Goal: Task Accomplishment & Management: Manage account settings

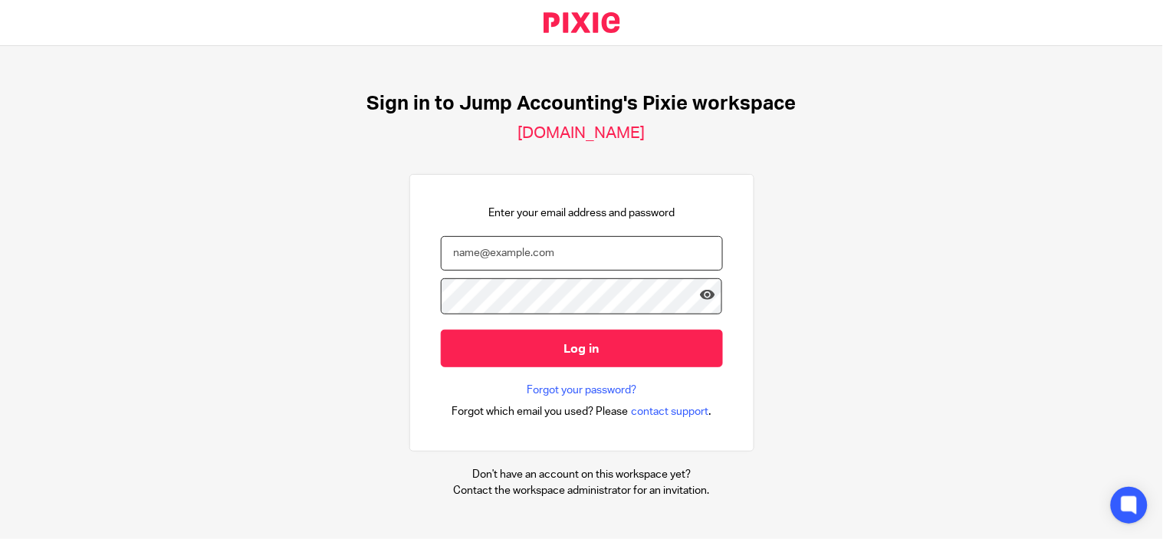
click at [465, 255] on input "email" at bounding box center [582, 253] width 282 height 35
type input "loganathan.m@therisegroup.co.uk"
click at [700, 299] on icon at bounding box center [707, 295] width 15 height 15
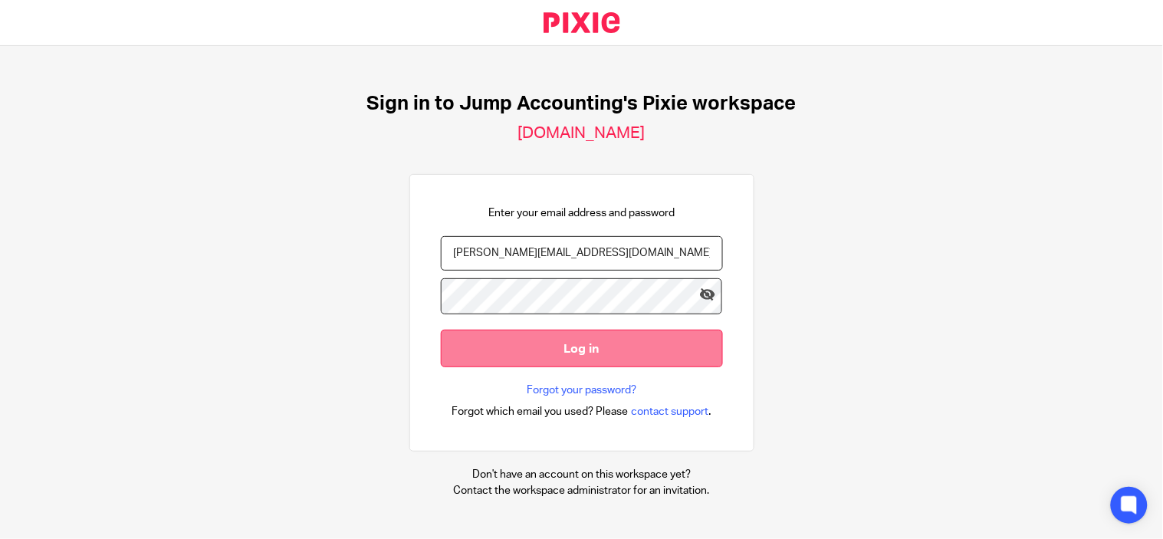
click at [551, 354] on input "Log in" at bounding box center [582, 349] width 282 height 38
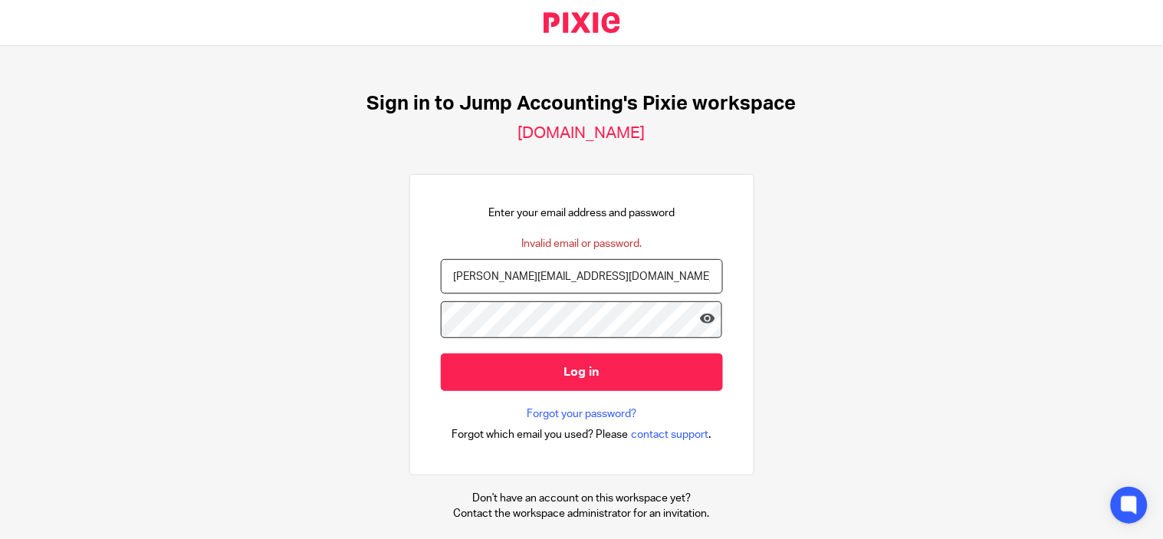
click at [586, 280] on input "[PERSON_NAME][EMAIL_ADDRESS][DOMAIN_NAME]" at bounding box center [582, 276] width 282 height 35
type input "[PERSON_NAME][EMAIL_ADDRESS][DOMAIN_NAME]"
click at [700, 326] on icon at bounding box center [707, 318] width 15 height 15
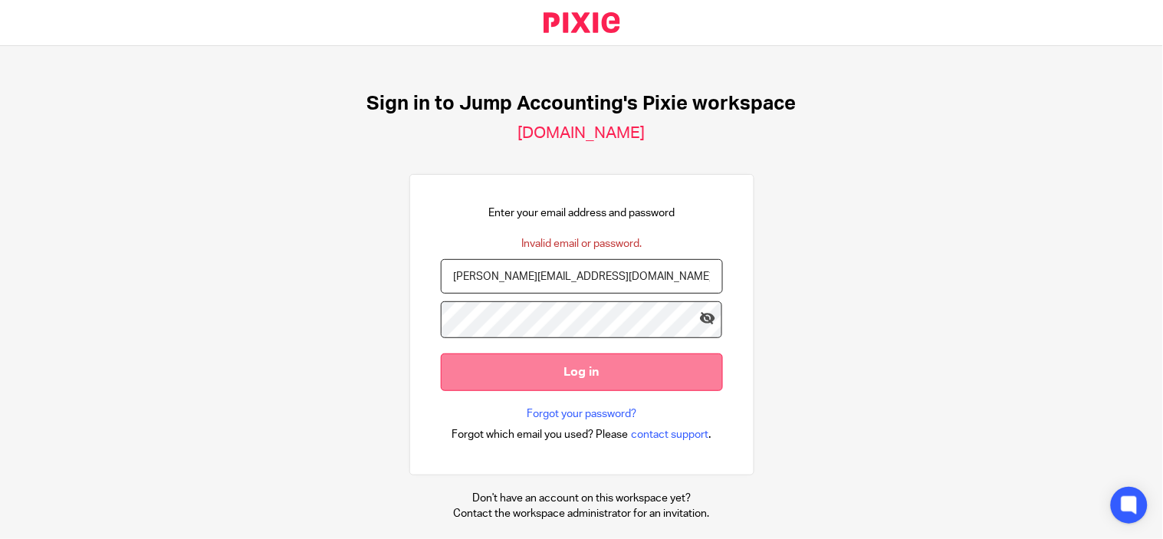
click at [531, 380] on input "Log in" at bounding box center [582, 372] width 282 height 38
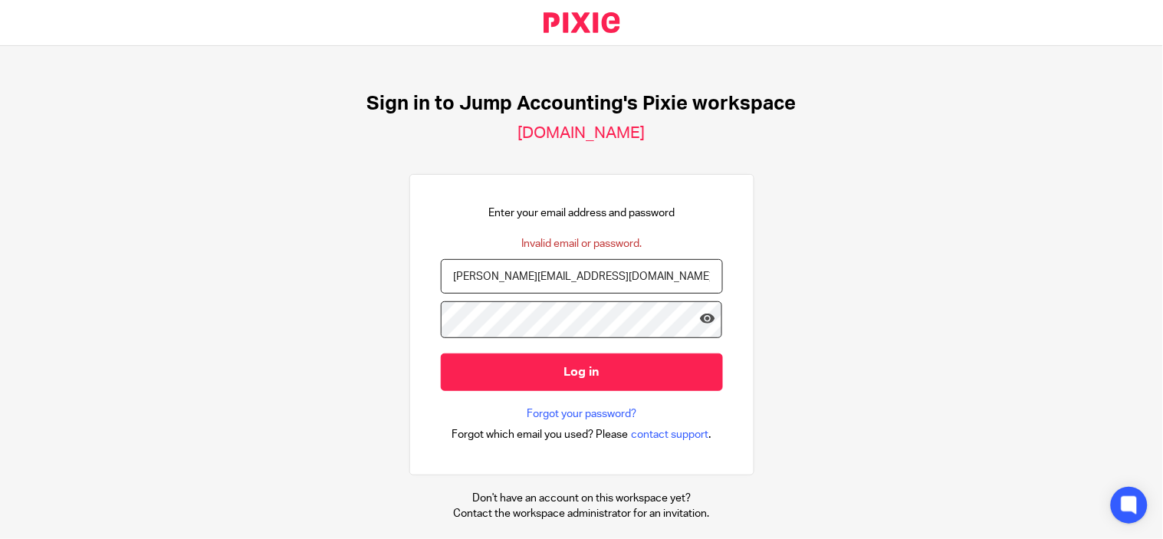
drag, startPoint x: 644, startPoint y: 282, endPoint x: 434, endPoint y: 299, distance: 210.8
click at [441, 294] on input "[PERSON_NAME][EMAIL_ADDRESS][DOMAIN_NAME]" at bounding box center [582, 276] width 282 height 35
click at [528, 284] on input "email" at bounding box center [582, 276] width 282 height 35
type input "logana"
click at [543, 422] on link "Forgot your password?" at bounding box center [582, 413] width 110 height 15
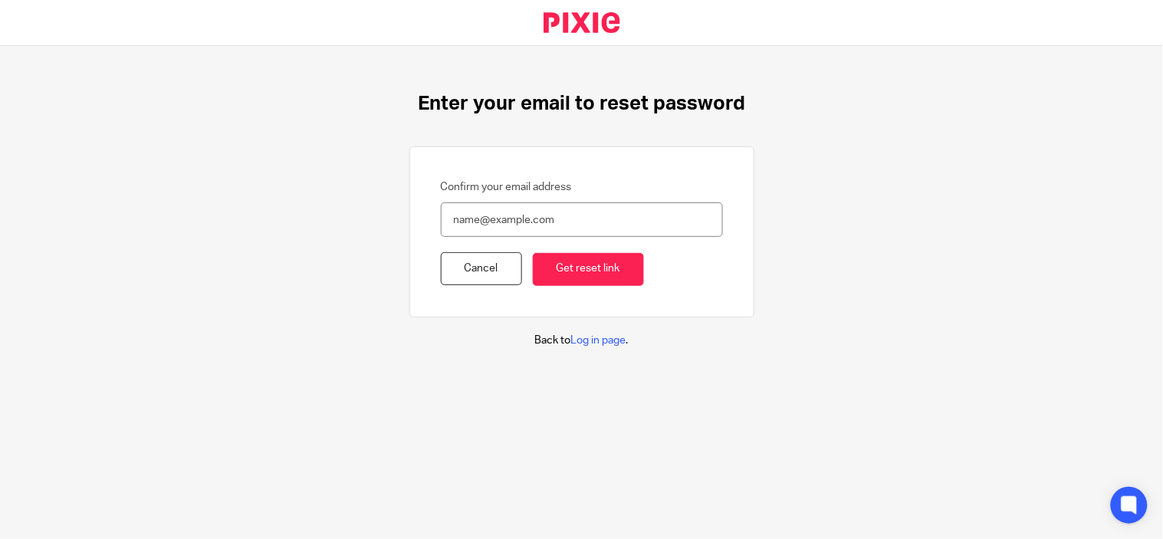
click at [492, 229] on input "Confirm your email address" at bounding box center [582, 219] width 282 height 35
type input "loganathan.m@therisegroup.co.uk"
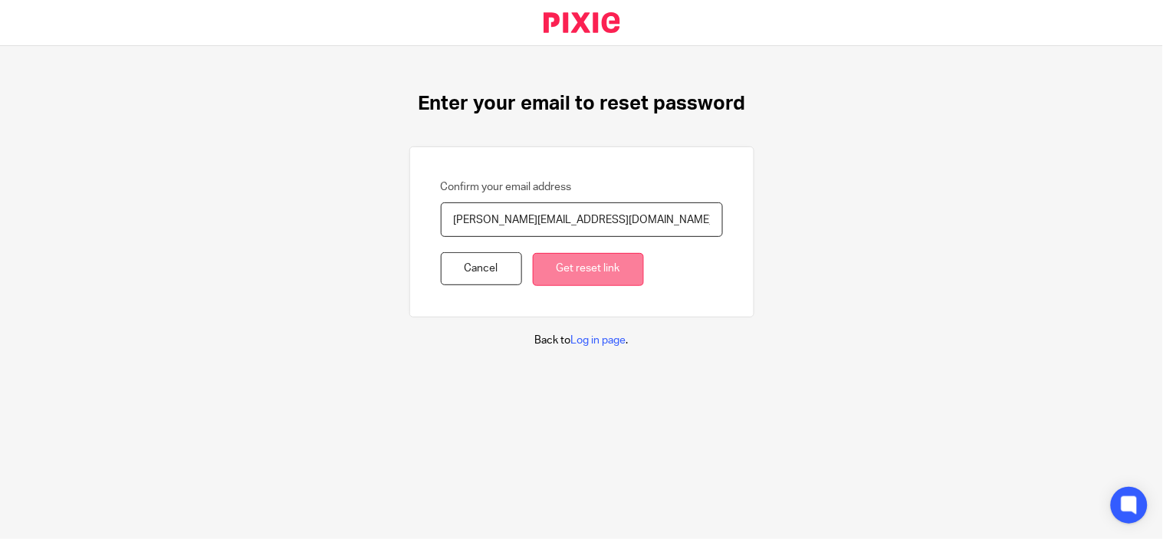
click at [560, 270] on input "Get reset link" at bounding box center [588, 269] width 111 height 33
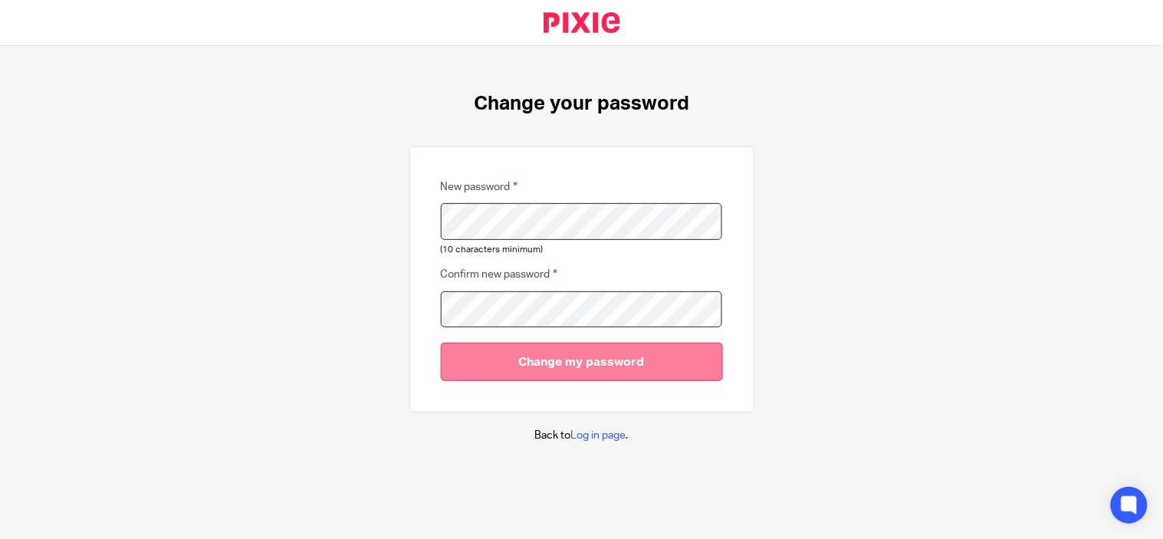
click at [523, 354] on input "Change my password" at bounding box center [582, 362] width 282 height 38
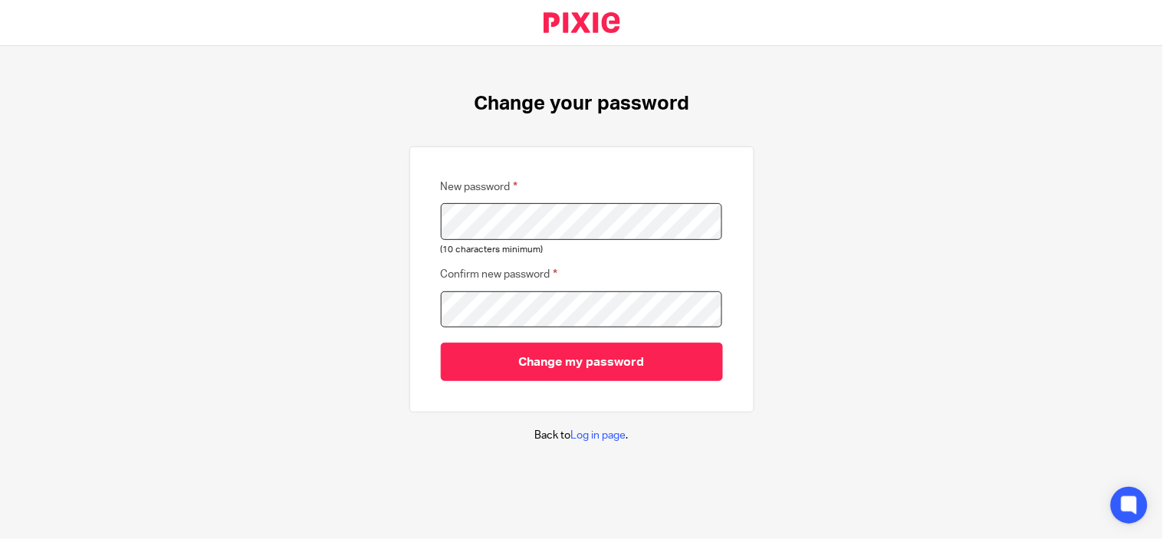
click at [296, 242] on div "Change your password New password (10 characters minimum) Confirm new password …" at bounding box center [581, 267] width 1163 height 443
click at [349, 323] on div "Change your password New password (10 characters minimum) Confirm new password …" at bounding box center [581, 267] width 1163 height 443
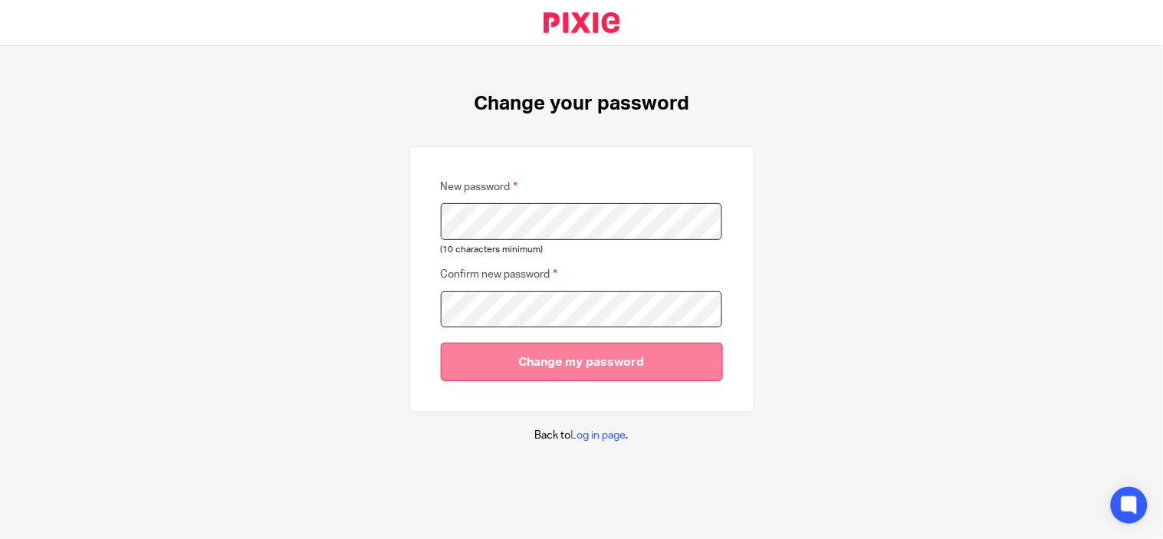
click at [603, 356] on input "Change my password" at bounding box center [582, 362] width 282 height 38
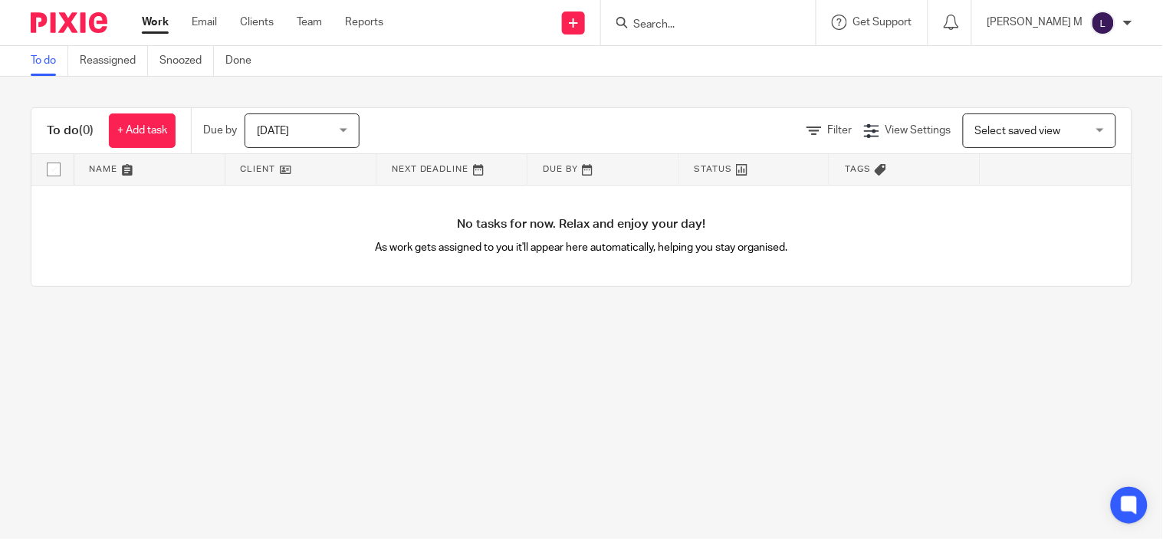
click at [1129, 439] on main "To do Reassigned Snoozed Done To do (0) + Add task Due by Today Today Today Tom…" at bounding box center [581, 269] width 1163 height 539
click at [1125, 28] on div "Loganathan M" at bounding box center [1060, 23] width 145 height 25
click at [1066, 60] on span "My profile" at bounding box center [1064, 60] width 48 height 11
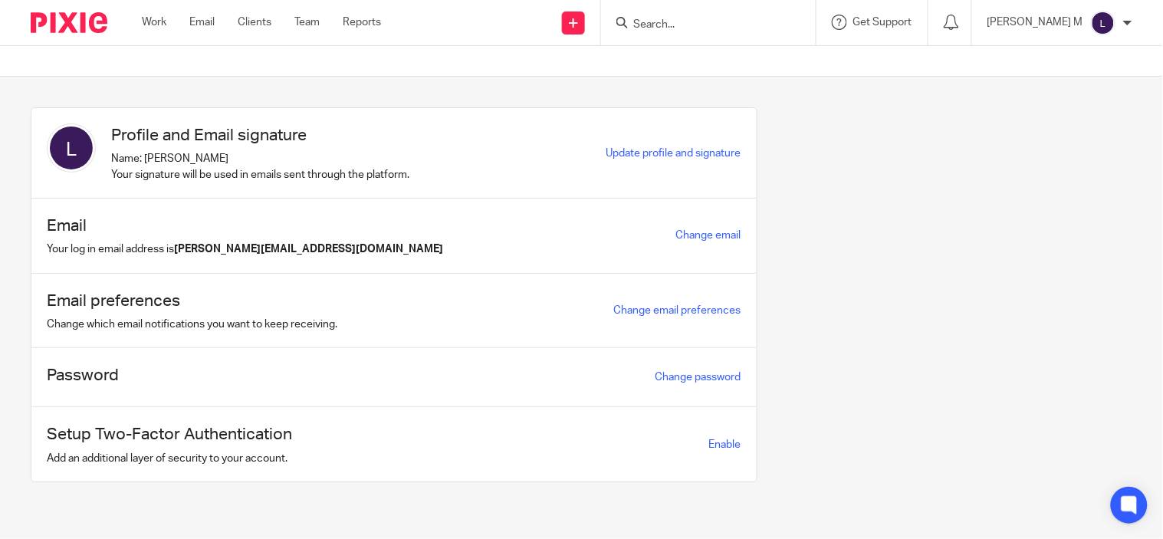
scroll to position [9, 0]
click at [741, 230] on link "Change email" at bounding box center [708, 235] width 65 height 11
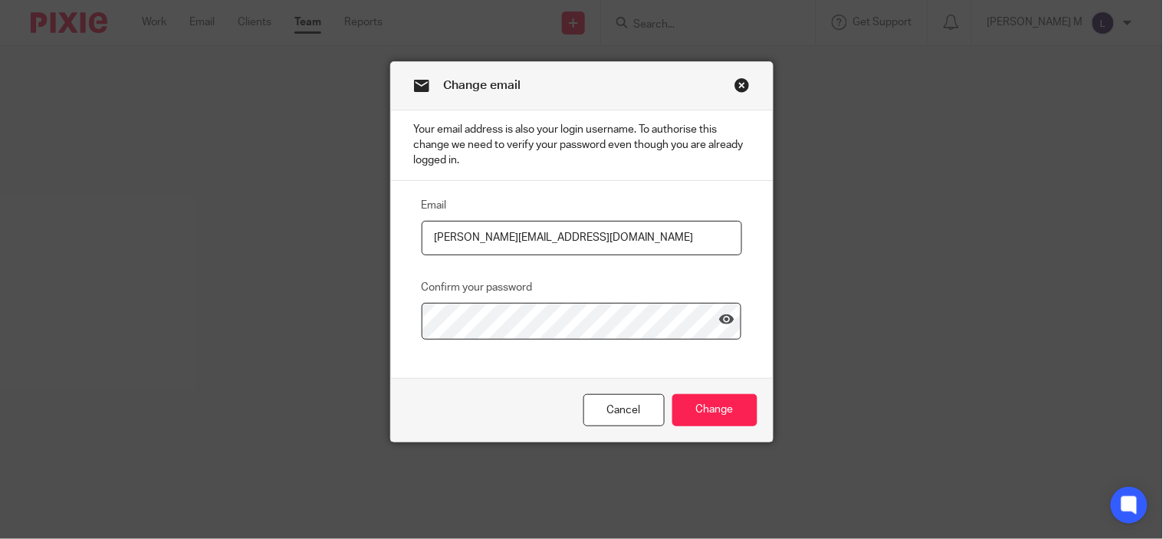
click at [575, 245] on input "loganathan.m@therisegroup.co.uk" at bounding box center [582, 238] width 321 height 35
type input "loganathan.m@riseaccounting.co.uk"
click at [719, 327] on icon at bounding box center [726, 319] width 15 height 15
click at [702, 423] on input "Change" at bounding box center [714, 410] width 85 height 33
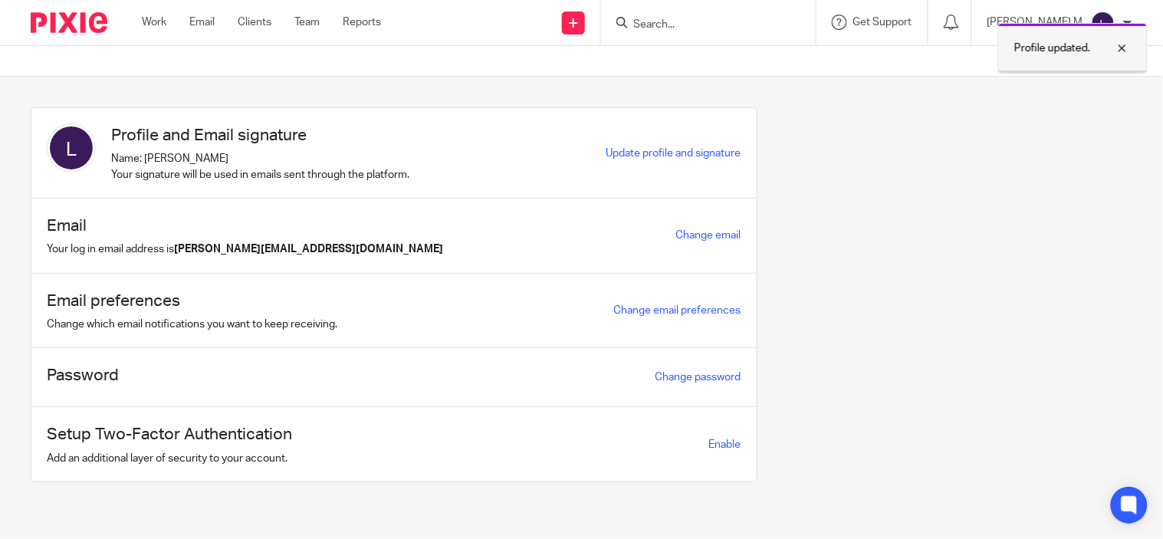
click at [1127, 48] on div at bounding box center [1110, 48] width 41 height 18
click at [741, 151] on span "Update profile and signature" at bounding box center [674, 153] width 135 height 11
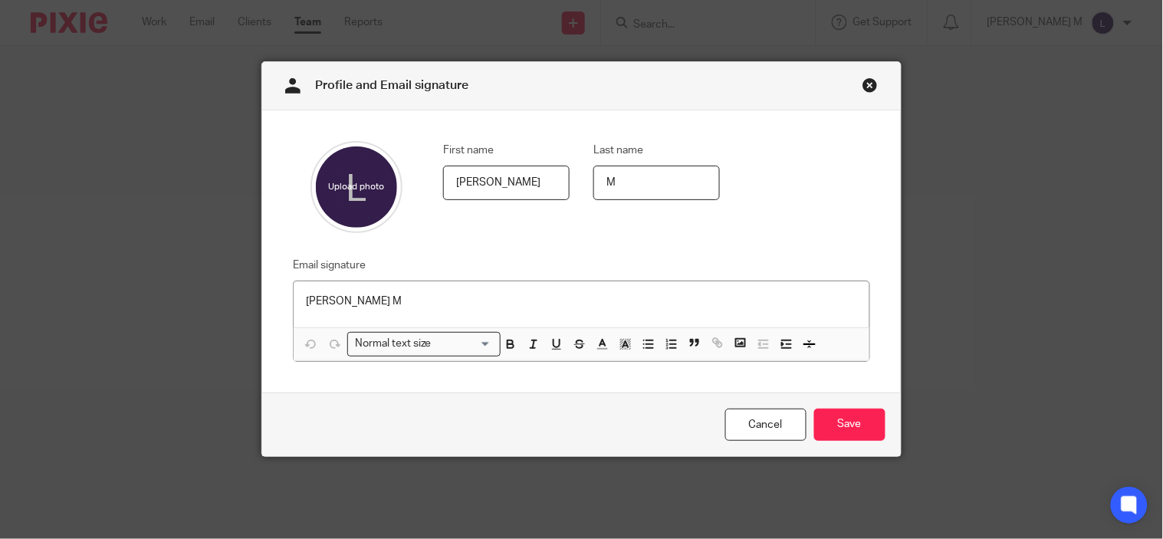
click at [863, 89] on link "Close this dialog window" at bounding box center [870, 87] width 15 height 21
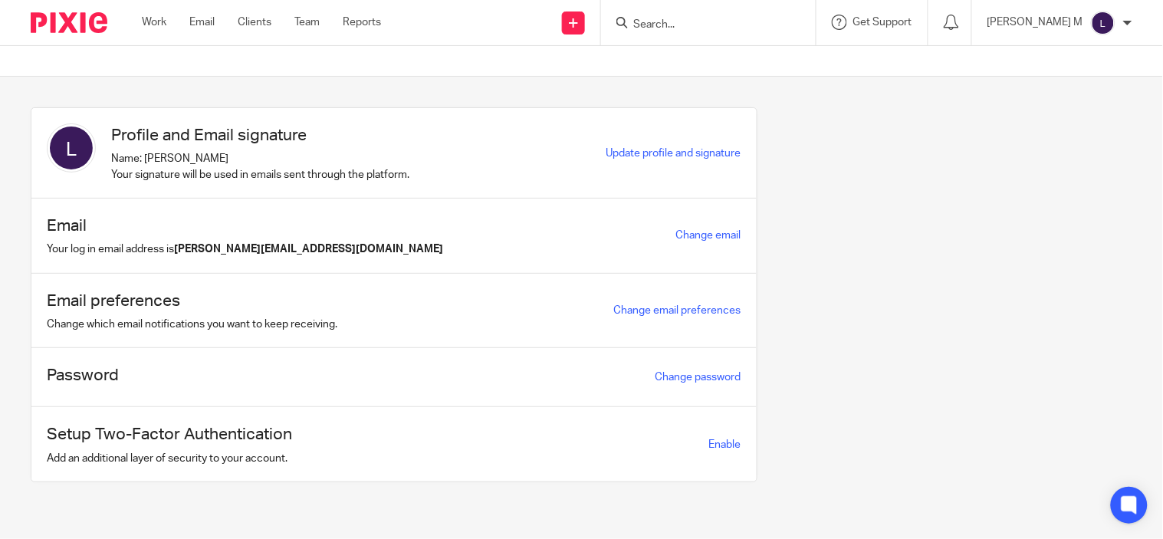
click at [437, 81] on section "Profile and Email signature Name: [PERSON_NAME] Your signature will be used in …" at bounding box center [581, 306] width 1163 height 459
click at [0, 0] on icon at bounding box center [0, 0] width 0 height 0
click at [0, 0] on link "Clients" at bounding box center [0, 0] width 0 height 0
